Goal: Task Accomplishment & Management: Complete application form

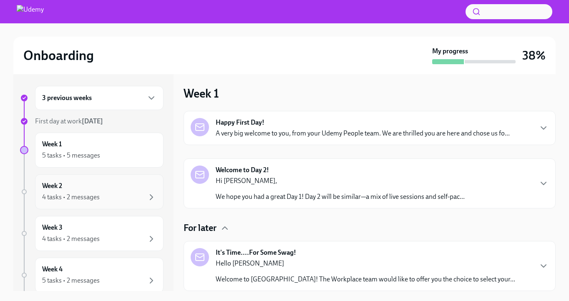
scroll to position [296, 0]
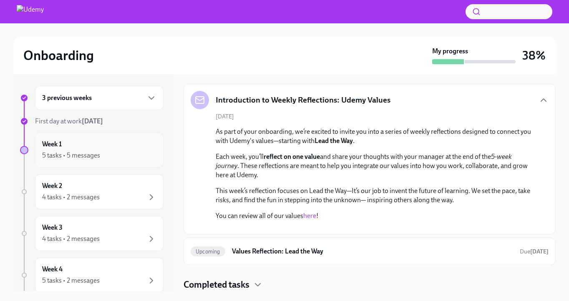
click at [114, 143] on div "Week 1 5 tasks • 5 messages" at bounding box center [99, 150] width 114 height 21
click at [211, 280] on h4 "Completed tasks" at bounding box center [216, 284] width 66 height 13
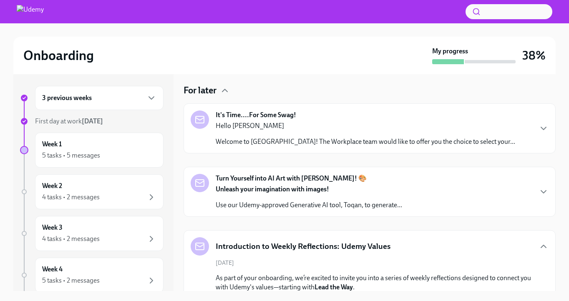
scroll to position [0, 0]
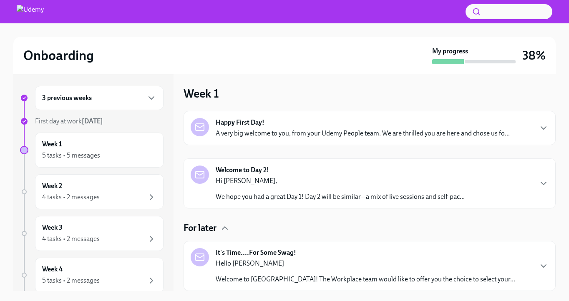
click at [139, 97] on div "3 previous weeks" at bounding box center [99, 98] width 114 height 10
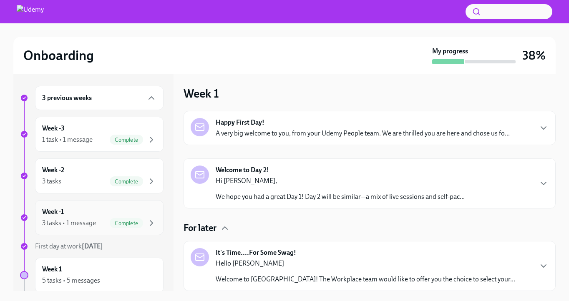
click at [123, 221] on span "Complete" at bounding box center [126, 223] width 33 height 6
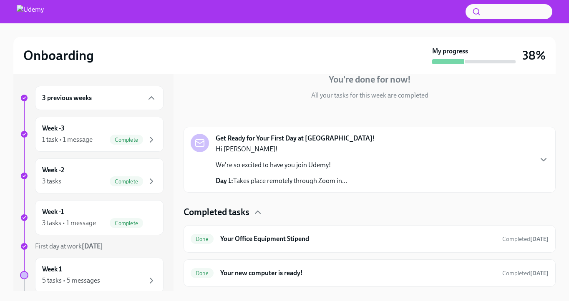
scroll to position [113, 0]
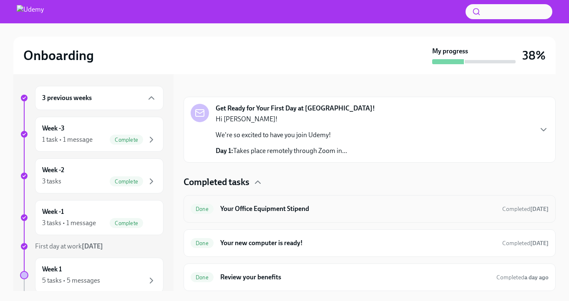
click at [297, 212] on h6 "Your Office Equipment Stipend" at bounding box center [357, 208] width 275 height 9
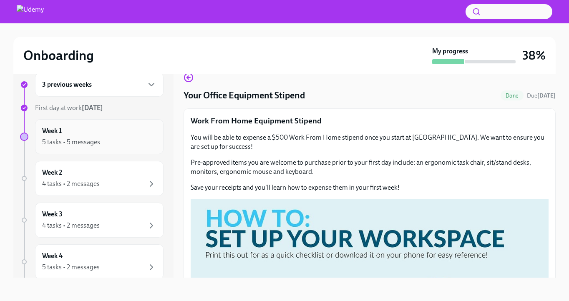
click at [106, 141] on div "5 tasks • 5 messages" at bounding box center [99, 142] width 114 height 10
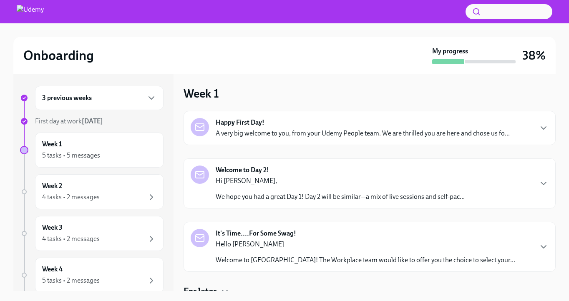
scroll to position [2, 0]
